Goal: Check status

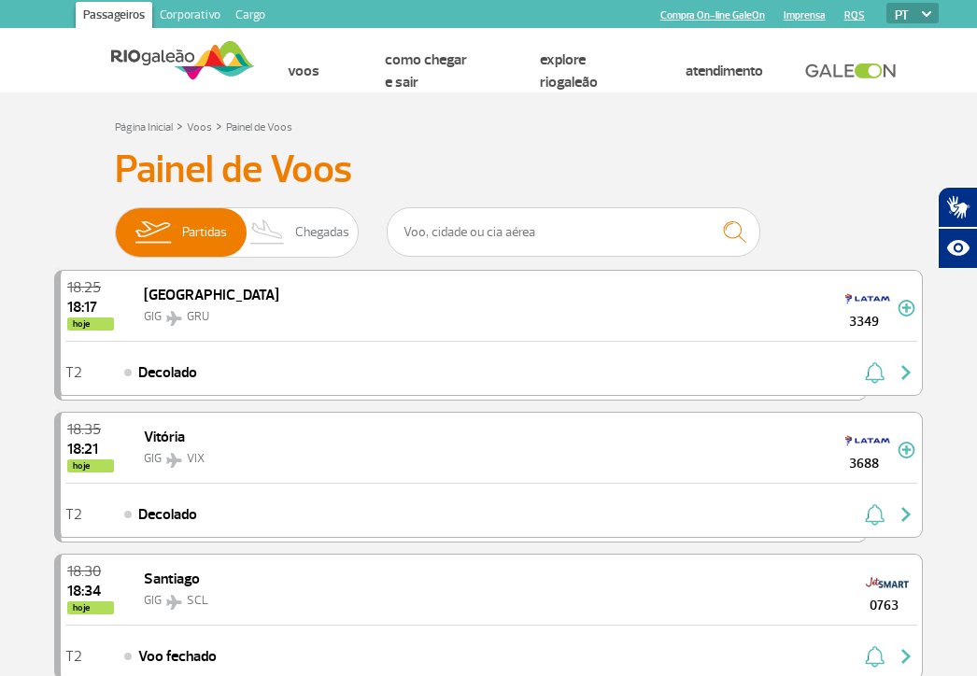
click at [565, 232] on input "text" at bounding box center [574, 231] width 374 height 49
type input "[GEOGRAPHIC_DATA]"
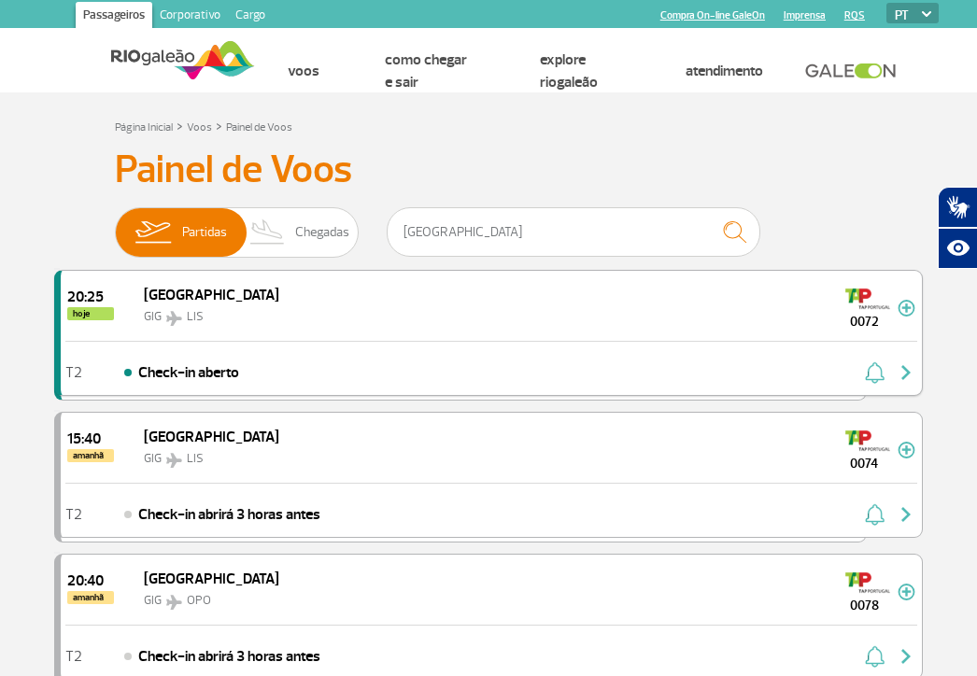
click at [904, 372] on img "button" at bounding box center [906, 372] width 22 height 22
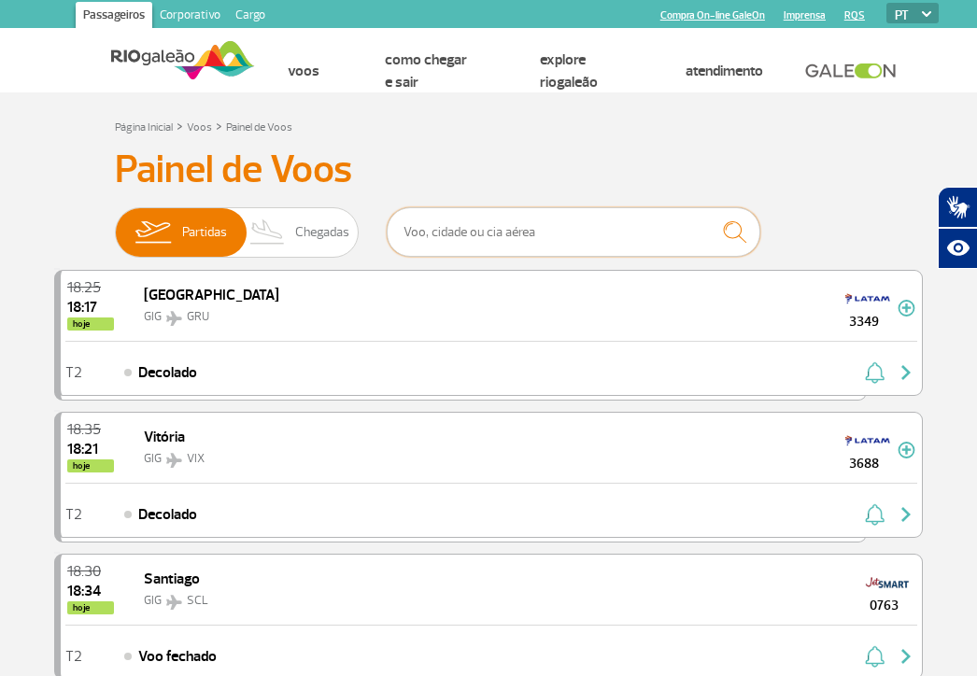
click at [604, 220] on input "text" at bounding box center [574, 231] width 374 height 49
type input "[GEOGRAPHIC_DATA]"
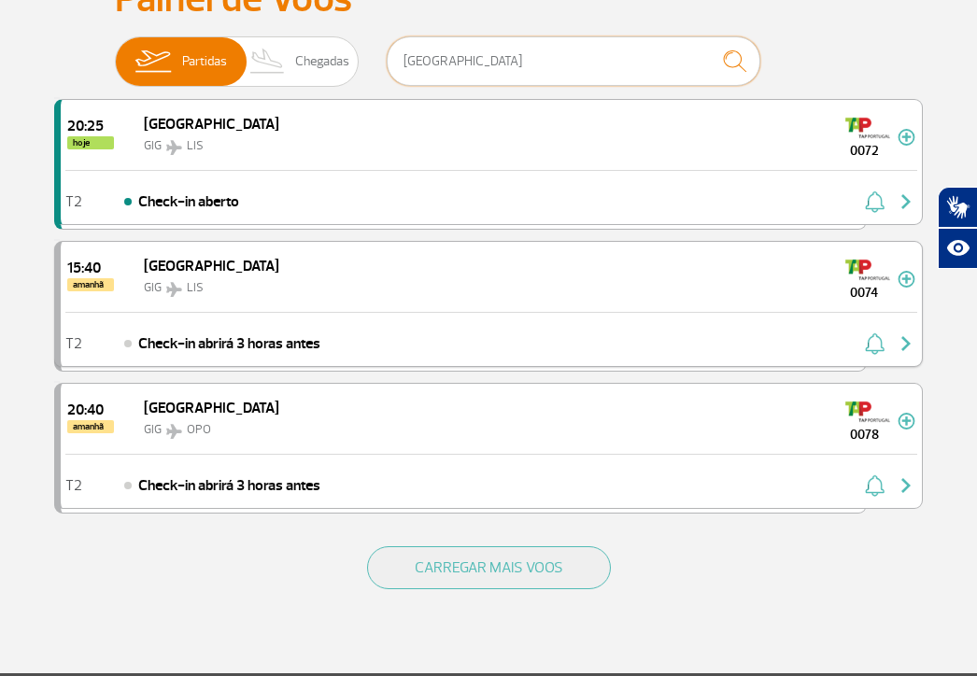
scroll to position [187, 0]
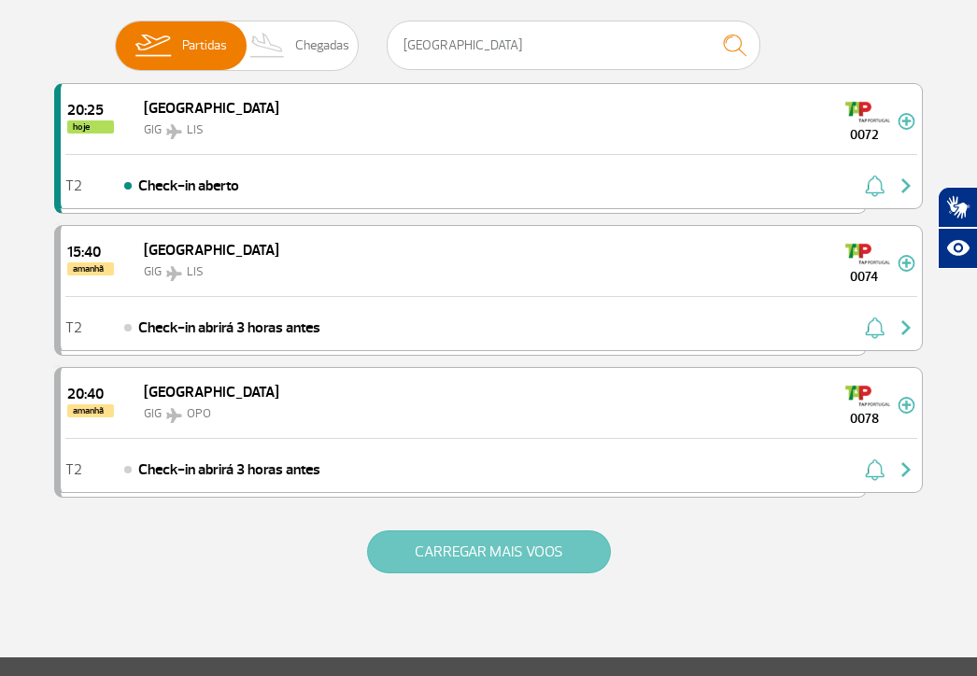
click at [523, 565] on button "CARREGAR MAIS VOOS" at bounding box center [489, 551] width 244 height 43
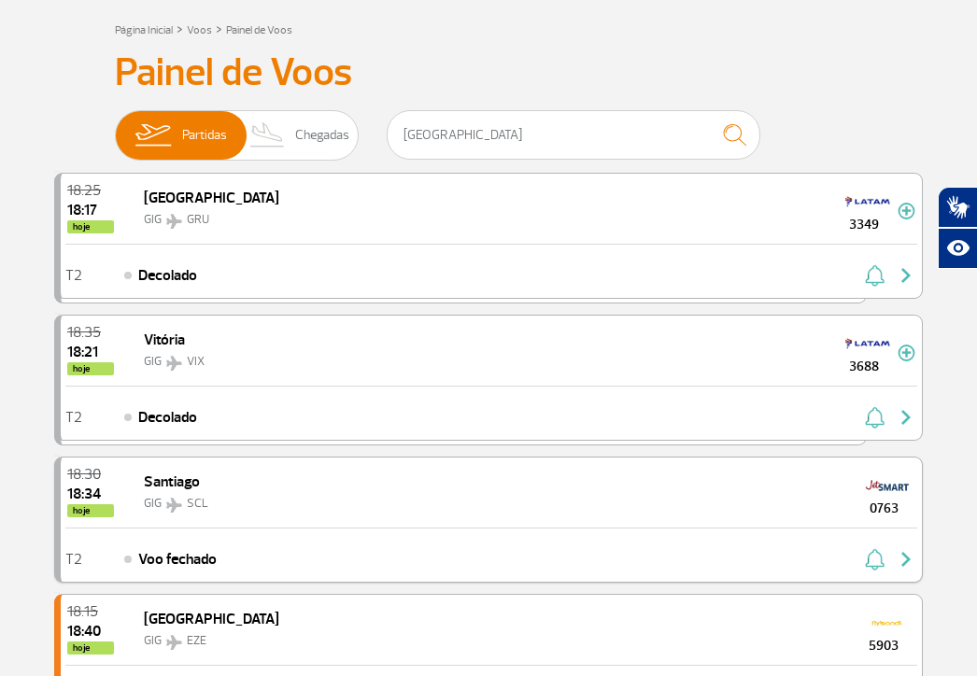
scroll to position [0, 0]
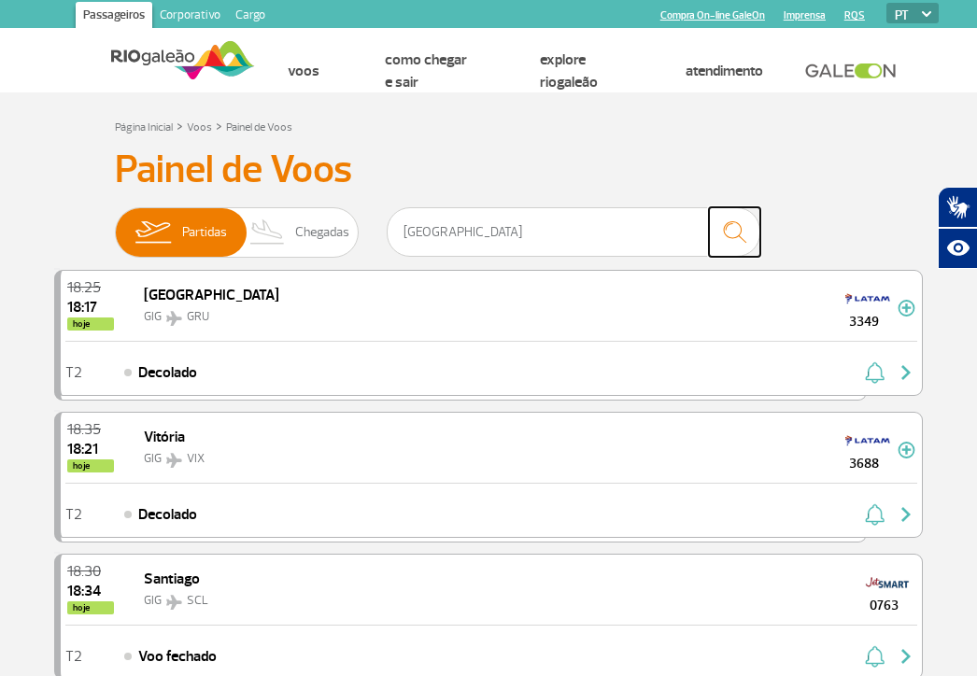
click at [725, 231] on img "submit" at bounding box center [734, 232] width 40 height 38
click at [736, 236] on img "submit" at bounding box center [734, 232] width 40 height 38
click at [730, 229] on img "submit" at bounding box center [734, 232] width 40 height 38
drag, startPoint x: 586, startPoint y: 232, endPoint x: 292, endPoint y: 229, distance: 293.3
click at [292, 229] on div "Partidas Chegadas [GEOGRAPHIC_DATA]" at bounding box center [488, 235] width 747 height 56
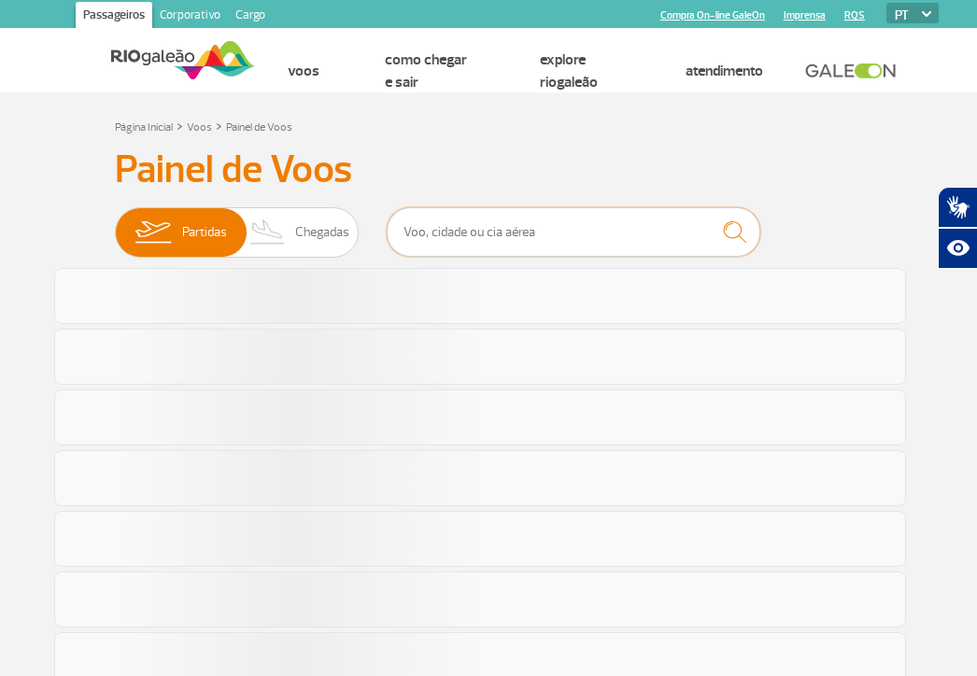
click at [648, 220] on input "text" at bounding box center [574, 231] width 374 height 49
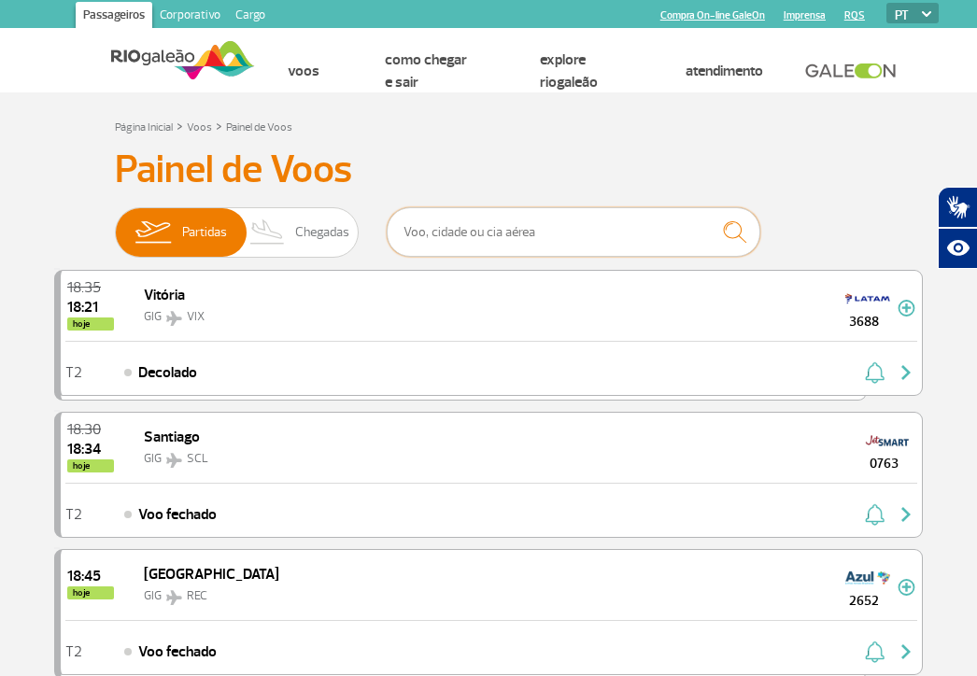
type input "[GEOGRAPHIC_DATA]"
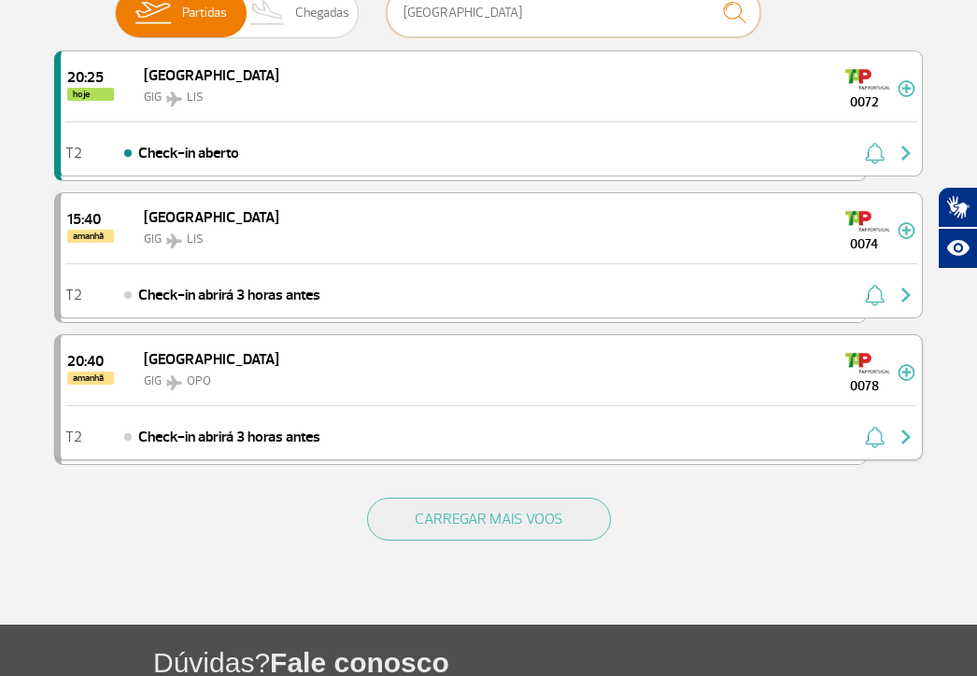
scroll to position [187, 0]
